Goal: Task Accomplishment & Management: Use online tool/utility

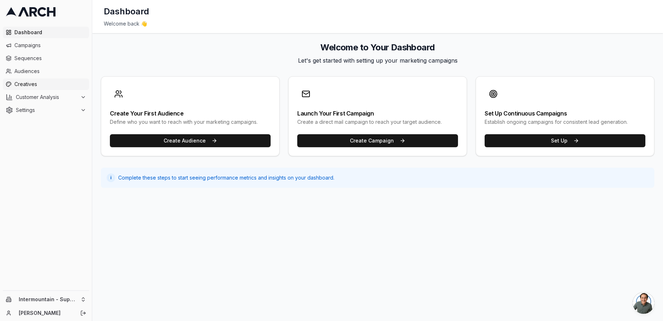
click at [35, 90] on link "Creatives" at bounding box center [46, 85] width 86 height 12
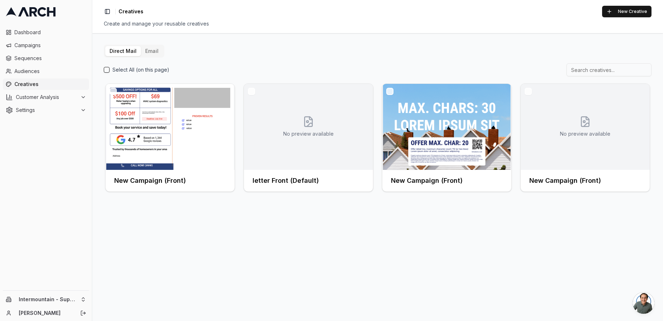
click at [149, 47] on button "Email" at bounding box center [152, 51] width 22 height 10
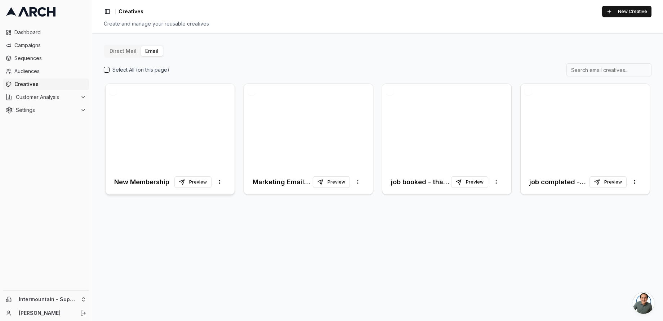
click at [178, 128] on div at bounding box center [170, 127] width 129 height 86
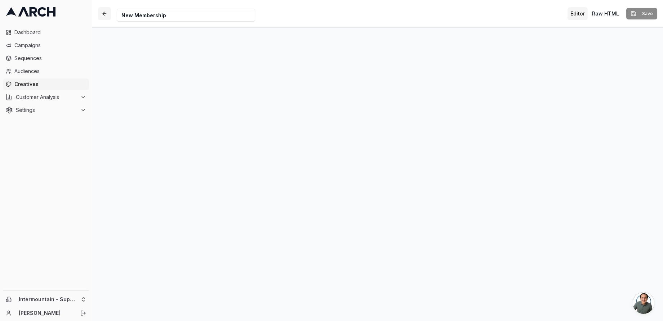
click at [104, 13] on button "button" at bounding box center [104, 13] width 13 height 13
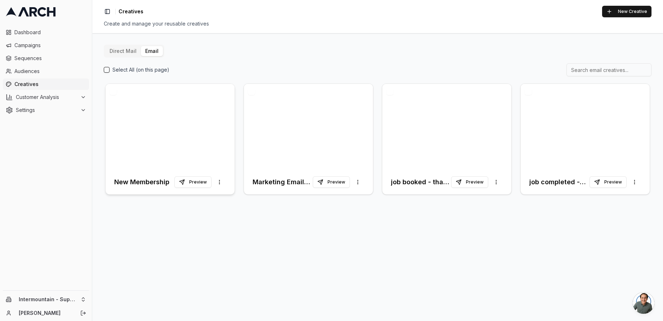
click at [173, 120] on div at bounding box center [170, 127] width 129 height 86
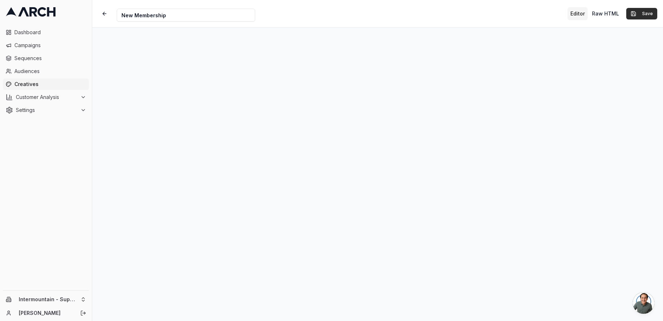
click at [649, 19] on button "Save" at bounding box center [641, 14] width 31 height 12
